Goal: Information Seeking & Learning: Learn about a topic

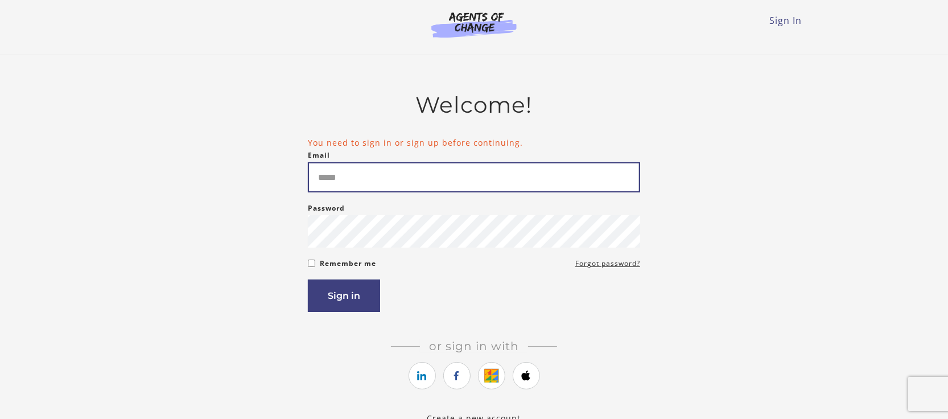
drag, startPoint x: 0, startPoint y: 0, endPoint x: 409, endPoint y: 183, distance: 447.7
click at [409, 183] on input "Email" at bounding box center [474, 177] width 332 height 30
type input "**********"
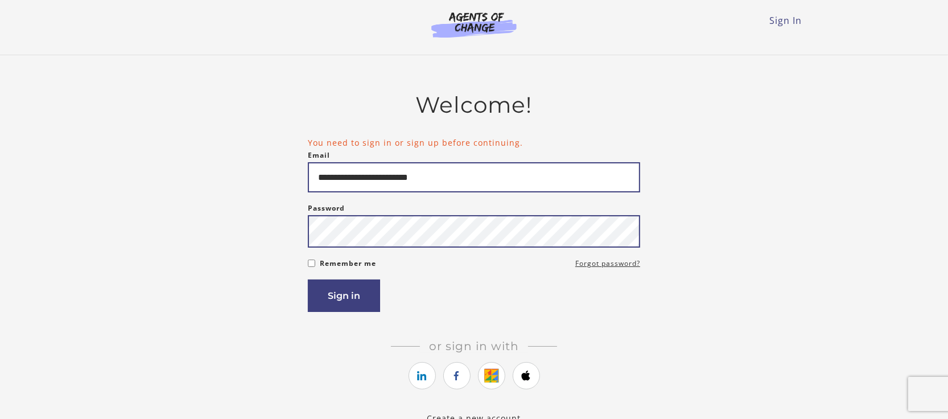
click at [308, 279] on button "Sign in" at bounding box center [344, 295] width 72 height 32
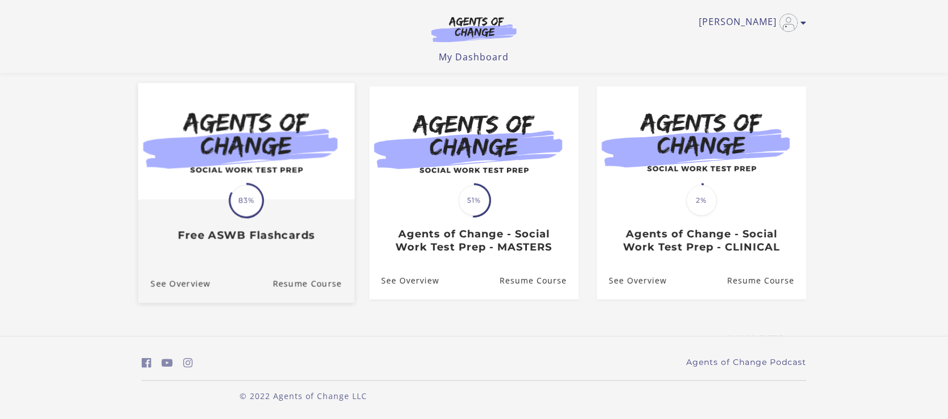
scroll to position [92, 0]
click at [279, 211] on div "Translation missing: en.liquid.partials.dashboard_course_card.progress_descript…" at bounding box center [246, 221] width 216 height 42
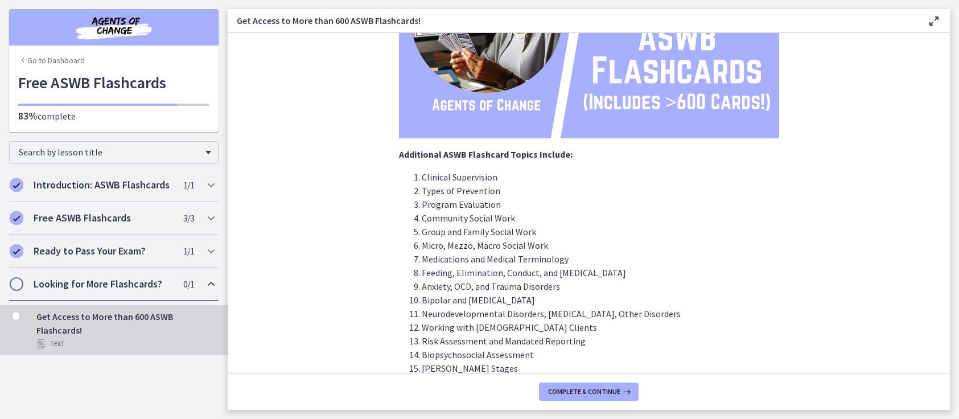
scroll to position [333, 0]
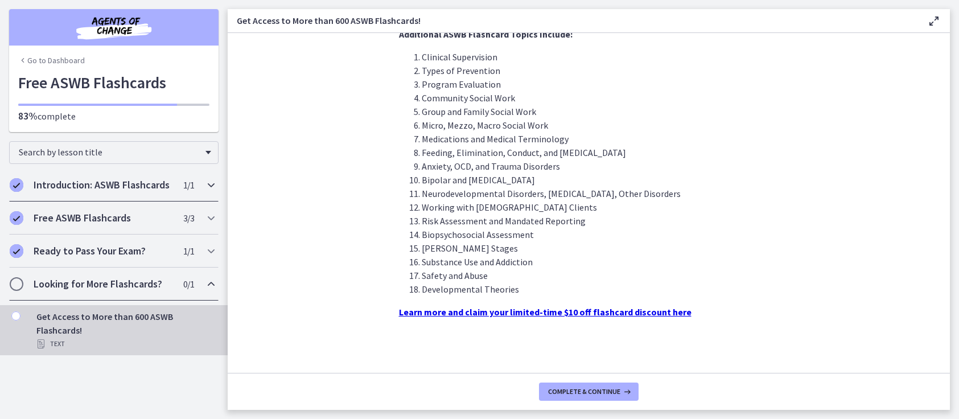
click at [163, 187] on h2 "Introduction: ASWB Flashcards" at bounding box center [103, 185] width 139 height 14
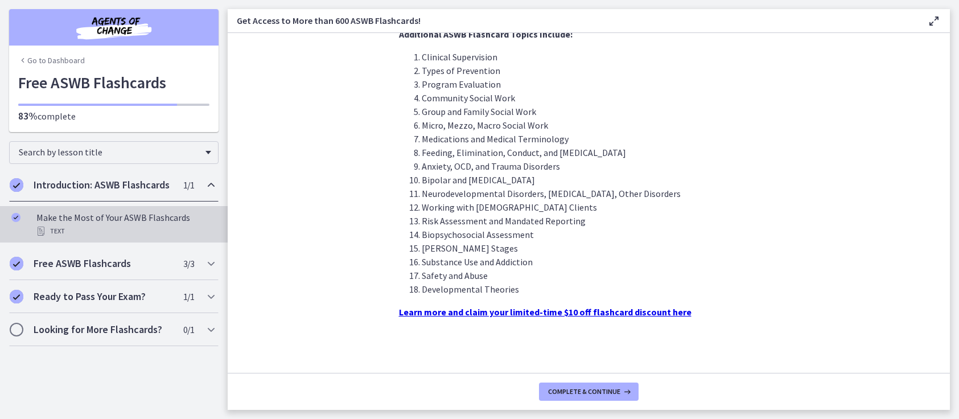
click at [155, 220] on div "Make the Most of Your ASWB Flashcards Text" at bounding box center [125, 224] width 178 height 27
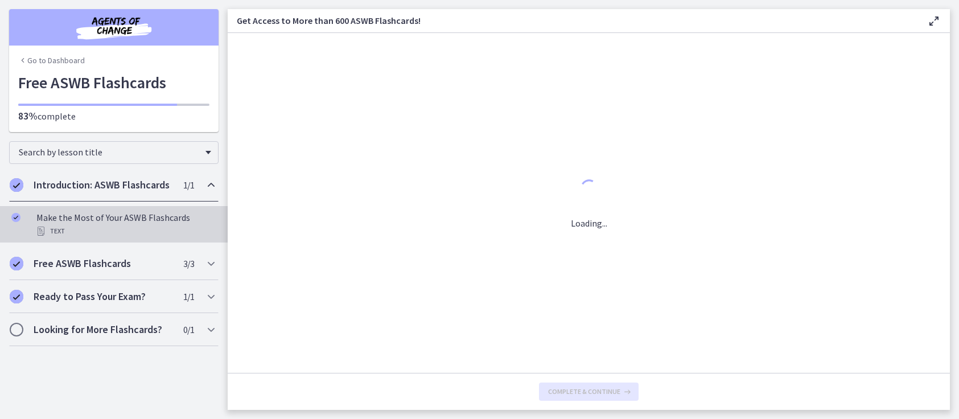
scroll to position [0, 0]
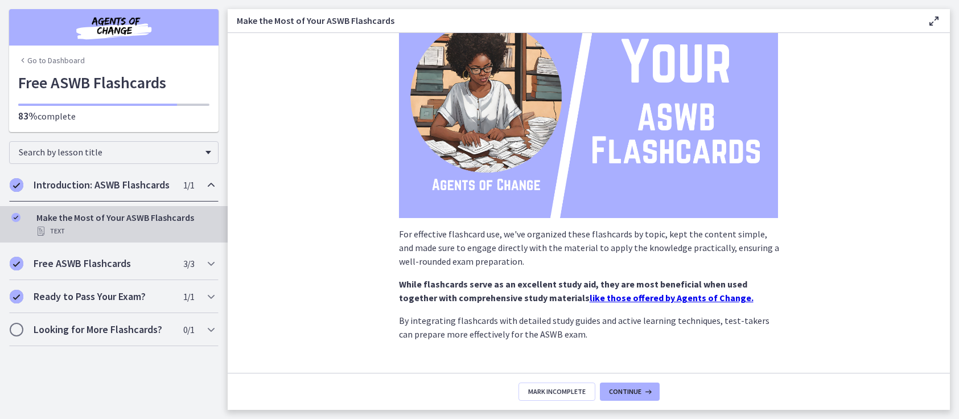
scroll to position [141, 0]
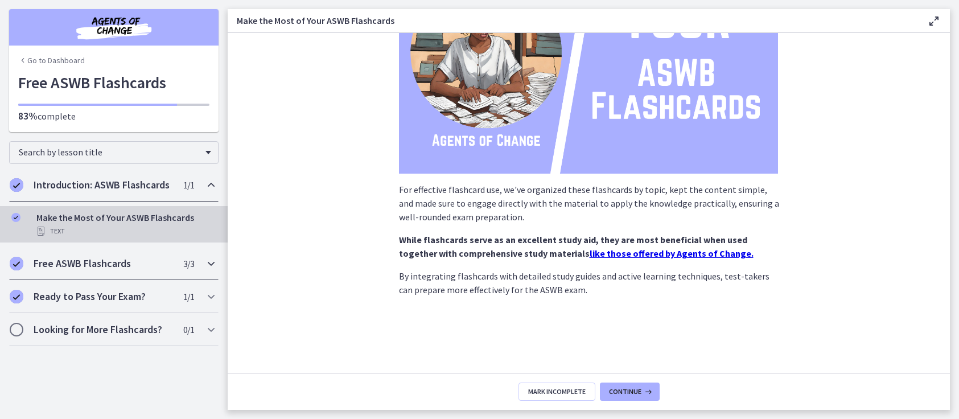
click at [109, 261] on h2 "Free ASWB Flashcards" at bounding box center [103, 264] width 139 height 14
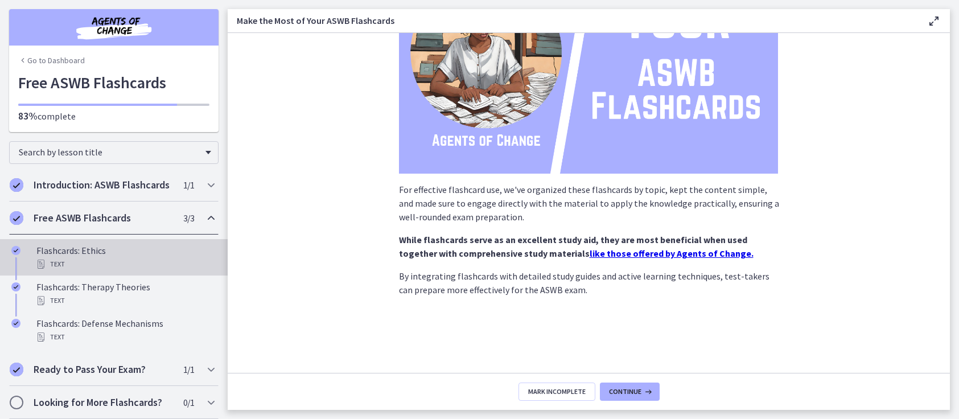
click at [127, 269] on div "Flashcards: Ethics Text" at bounding box center [125, 257] width 178 height 27
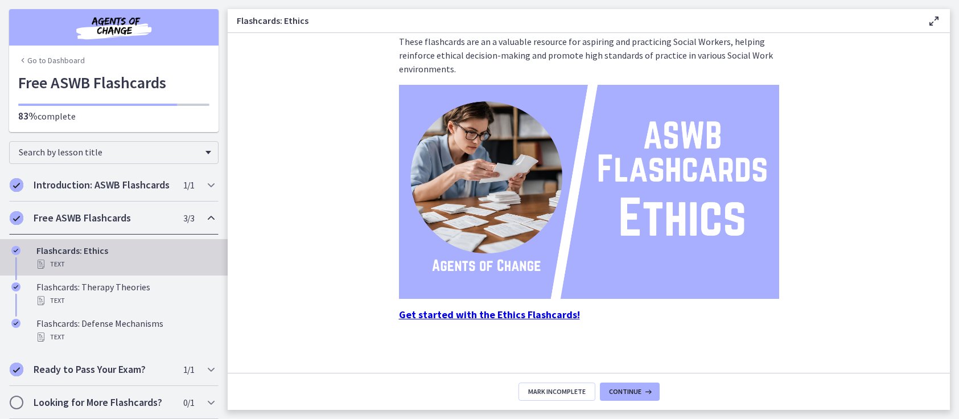
scroll to position [97, 0]
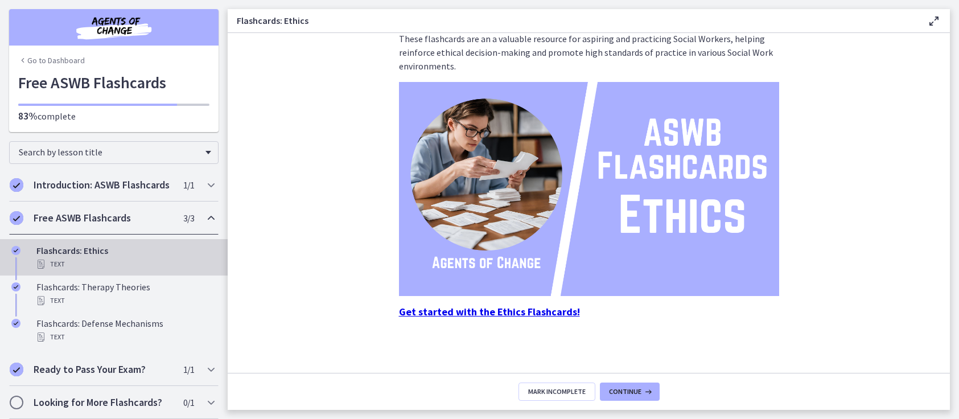
click at [453, 312] on strong "Get started with the Ethics Flashcards!" at bounding box center [489, 311] width 181 height 13
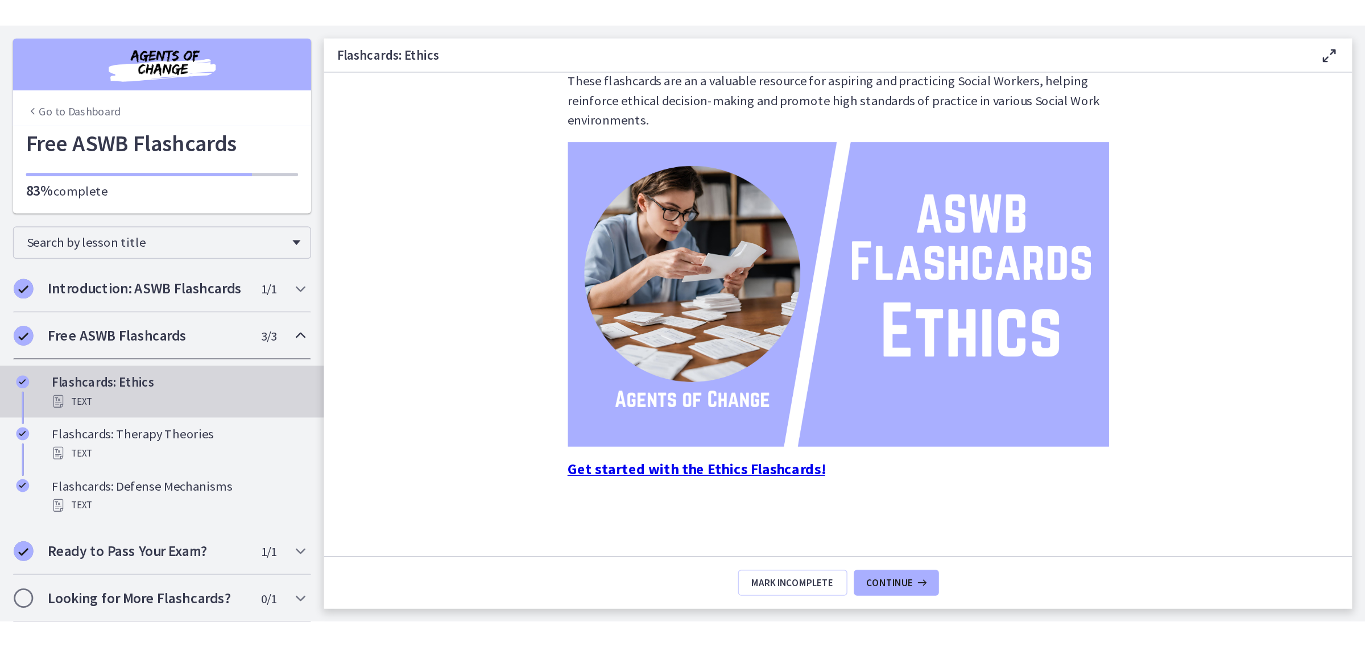
scroll to position [0, 0]
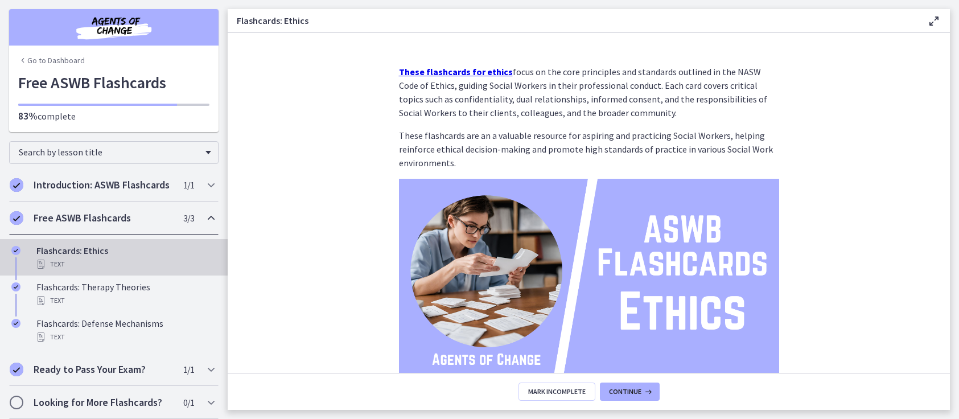
click at [445, 69] on strong "These flashcards for ethics" at bounding box center [456, 71] width 114 height 11
